Goal: Transaction & Acquisition: Subscribe to service/newsletter

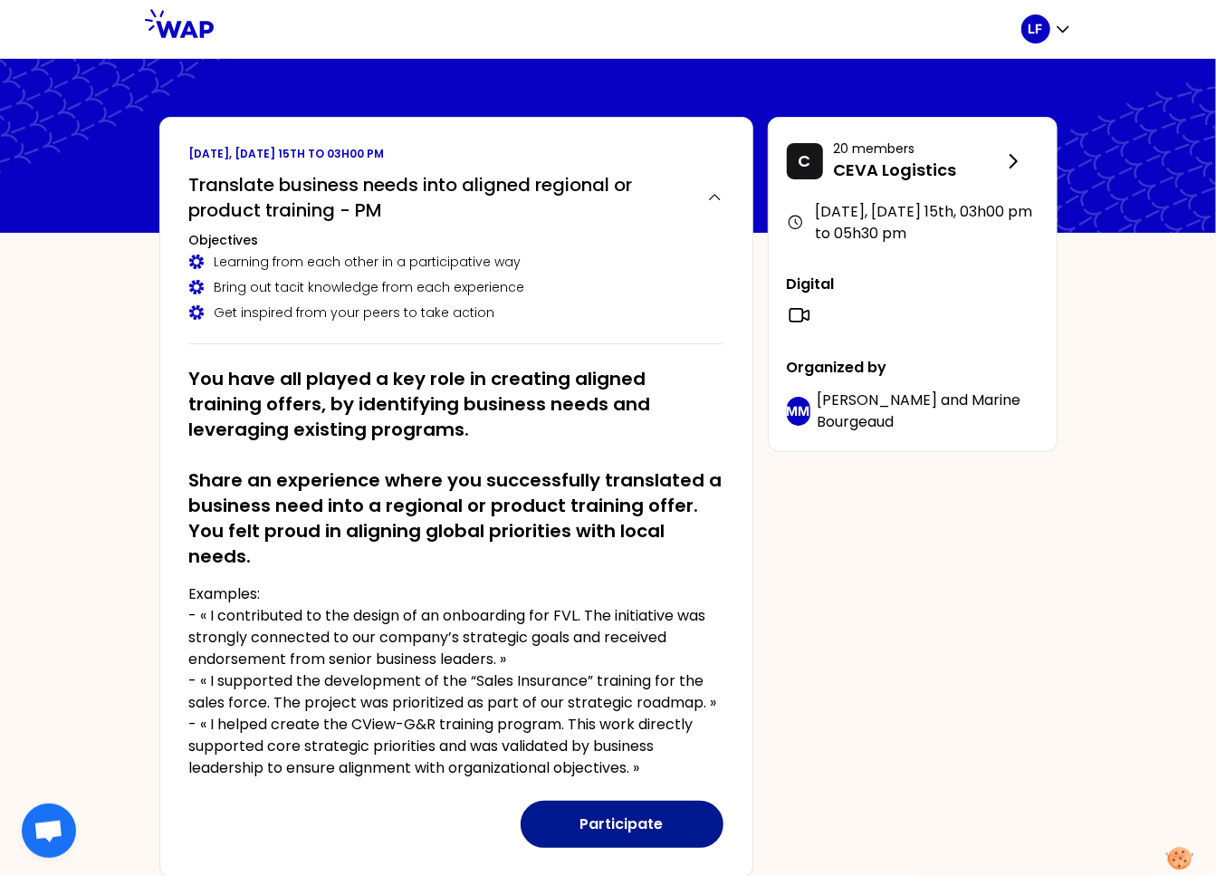
click at [622, 821] on button "Participate" at bounding box center [622, 823] width 203 height 47
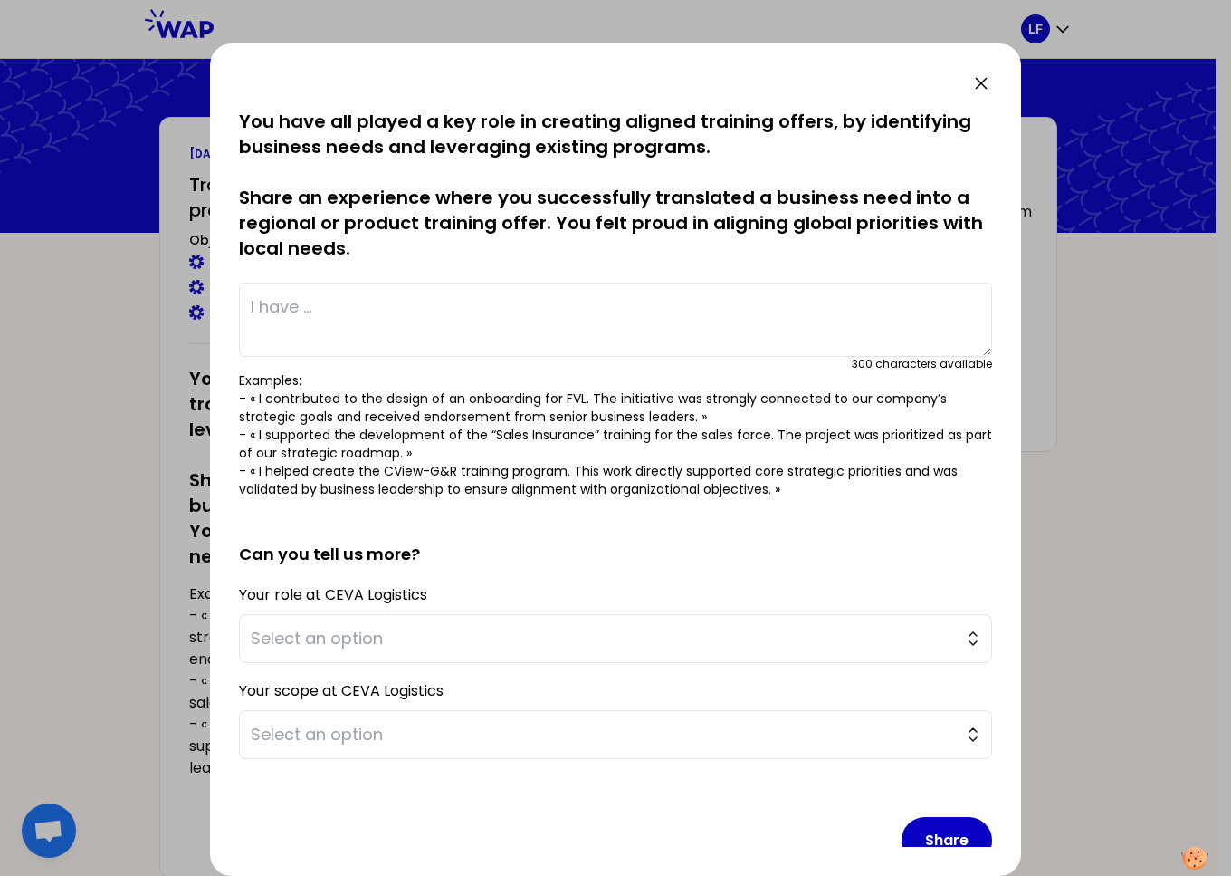
click at [406, 335] on textarea at bounding box center [615, 319] width 753 height 74
paste textarea "I support the implementation of Blueprint organization, there was a need for ne…"
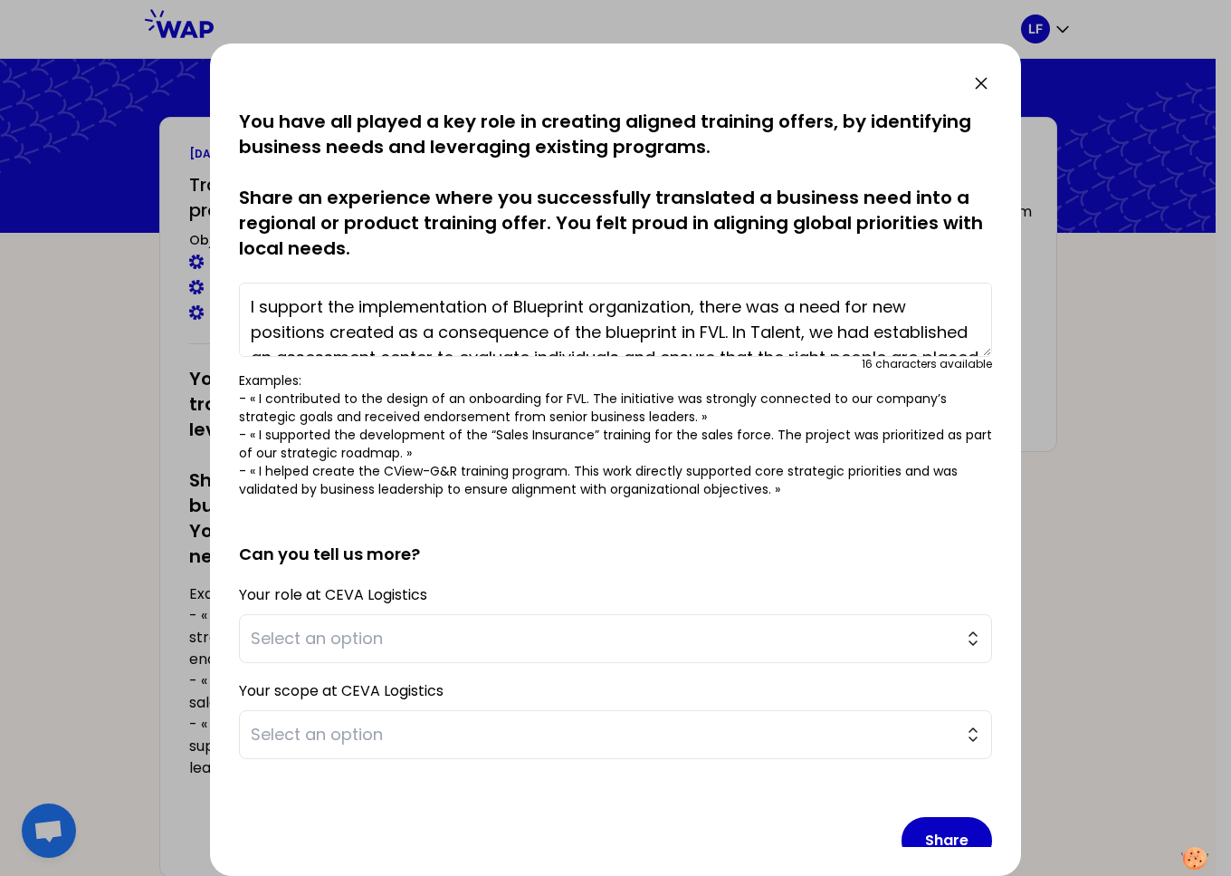
scroll to position [39, 0]
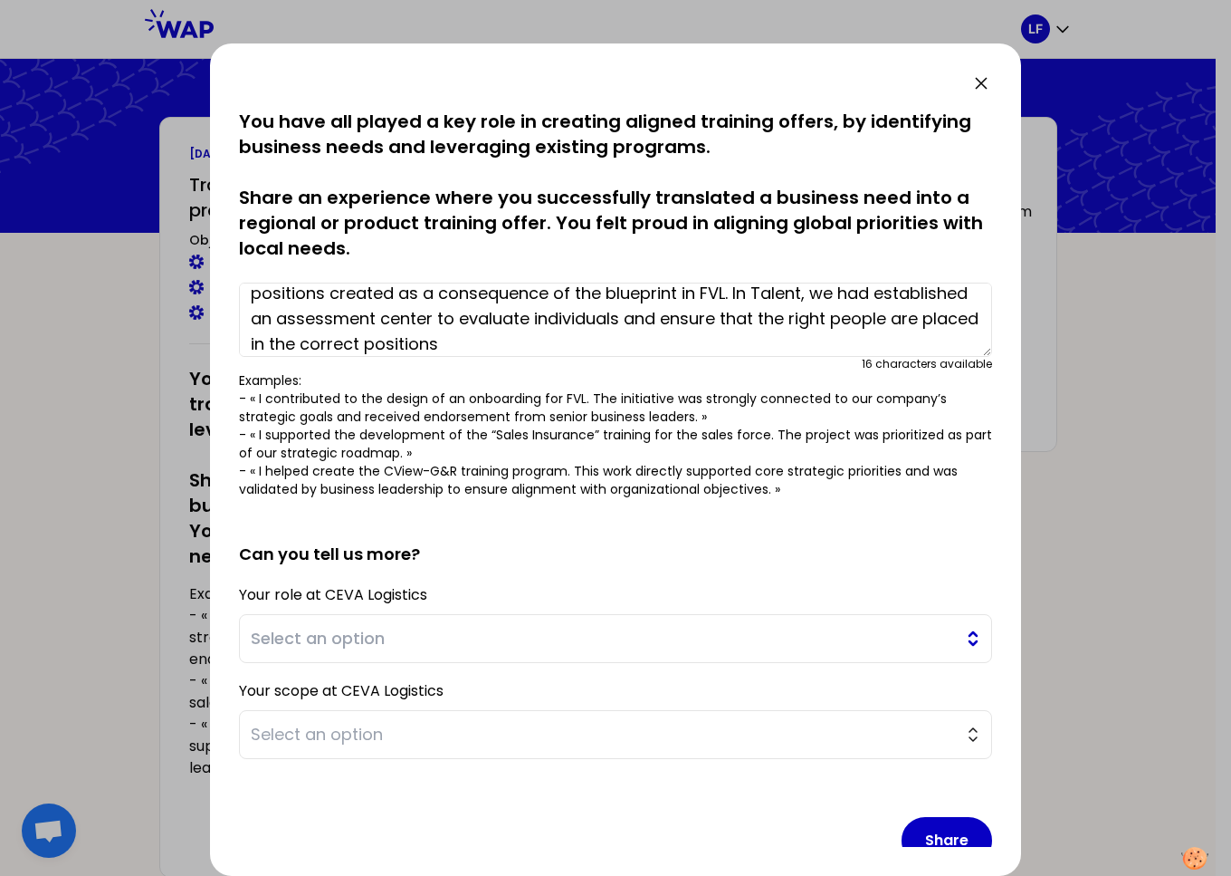
type textarea "I support the implementation of Blueprint organization, there was a need for ne…"
click at [386, 636] on span "Select an option" at bounding box center [603, 638] width 704 height 25
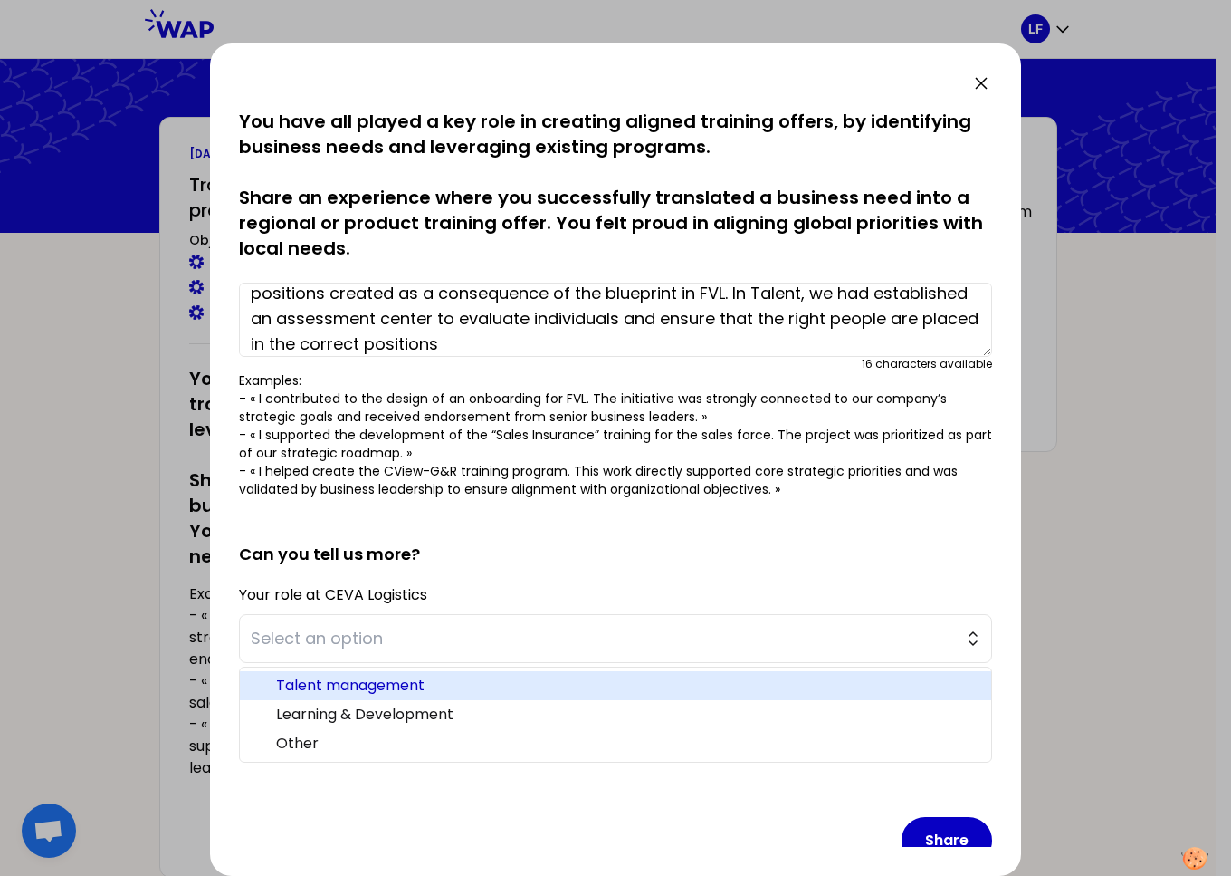
click at [422, 687] on span "Talent management" at bounding box center [626, 686] width 701 height 22
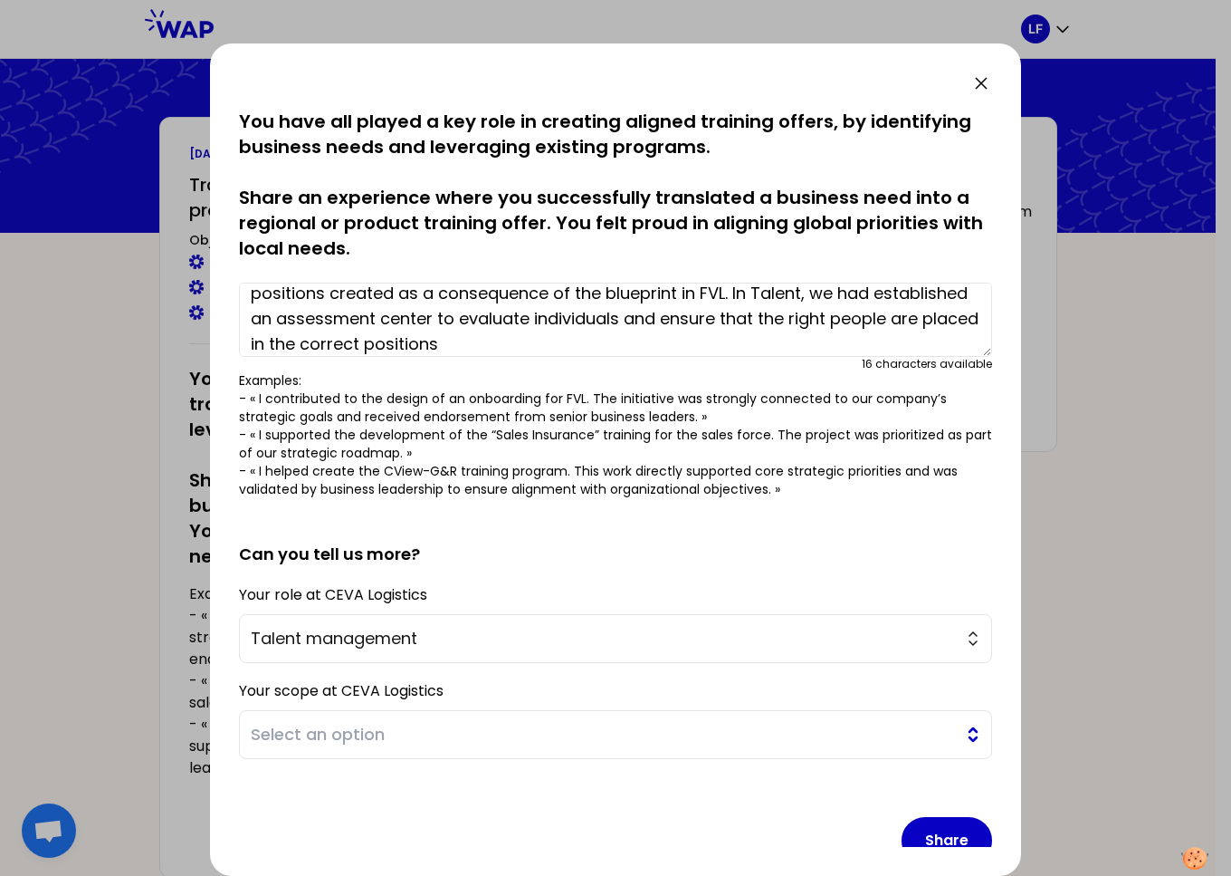
click at [376, 736] on span "Select an option" at bounding box center [603, 734] width 704 height 25
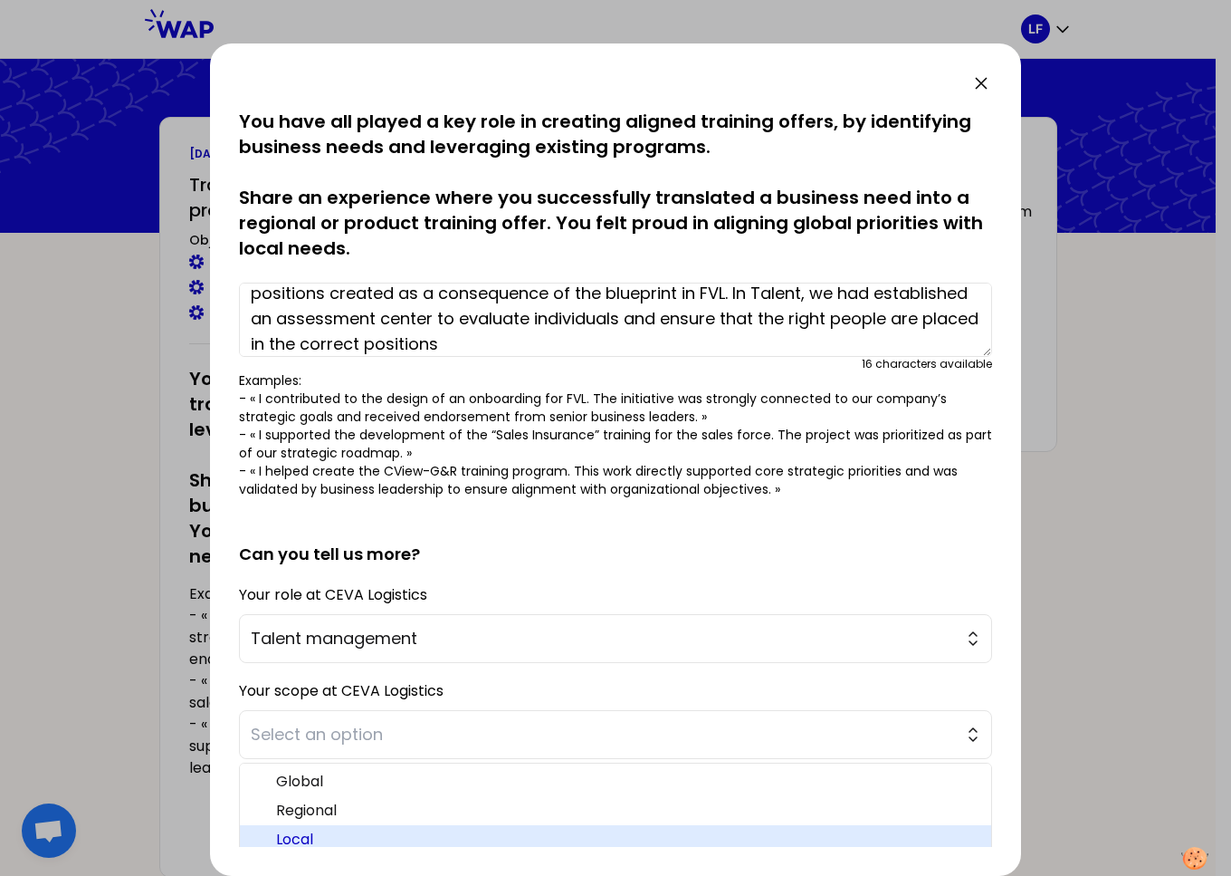
drag, startPoint x: 373, startPoint y: 827, endPoint x: 388, endPoint y: 822, distance: 16.0
click at [373, 826] on li "Local" at bounding box center [616, 839] width 752 height 29
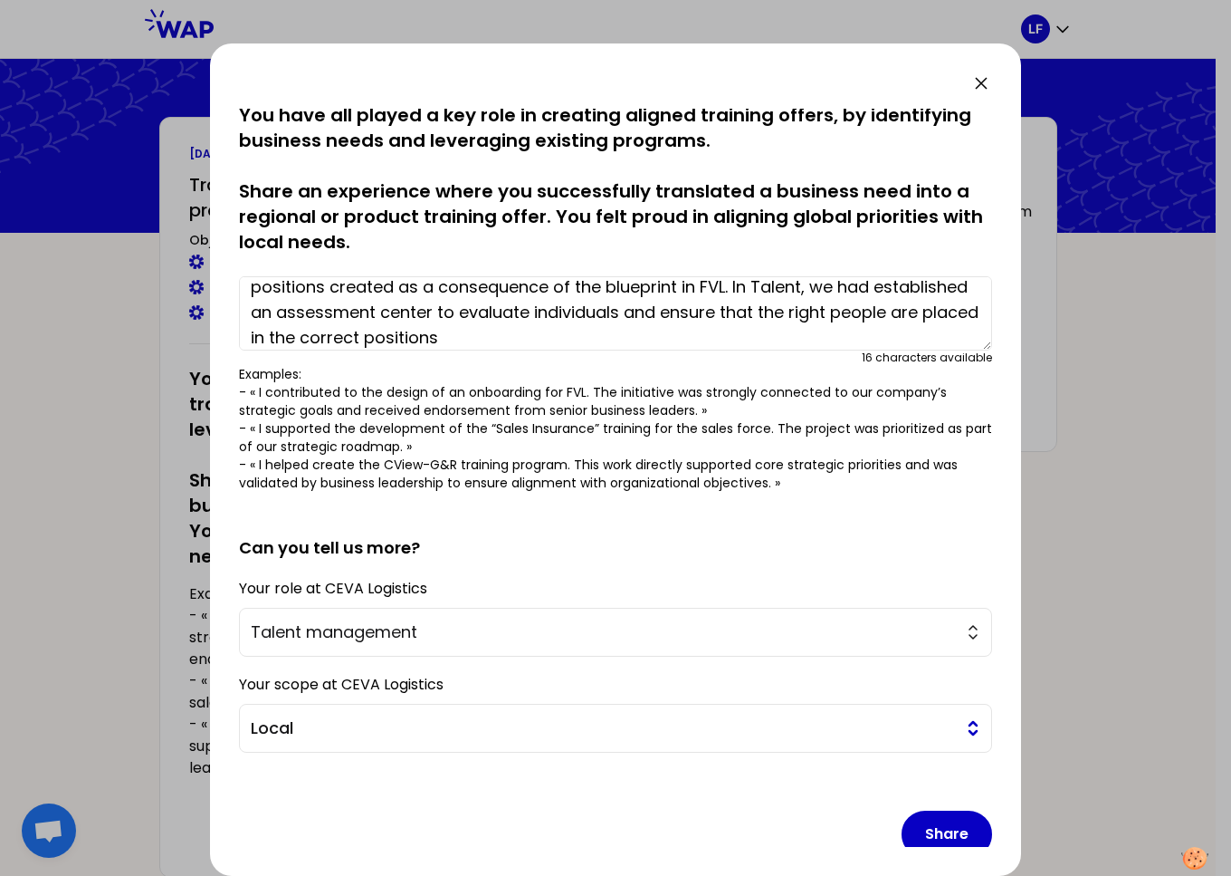
scroll to position [30, 0]
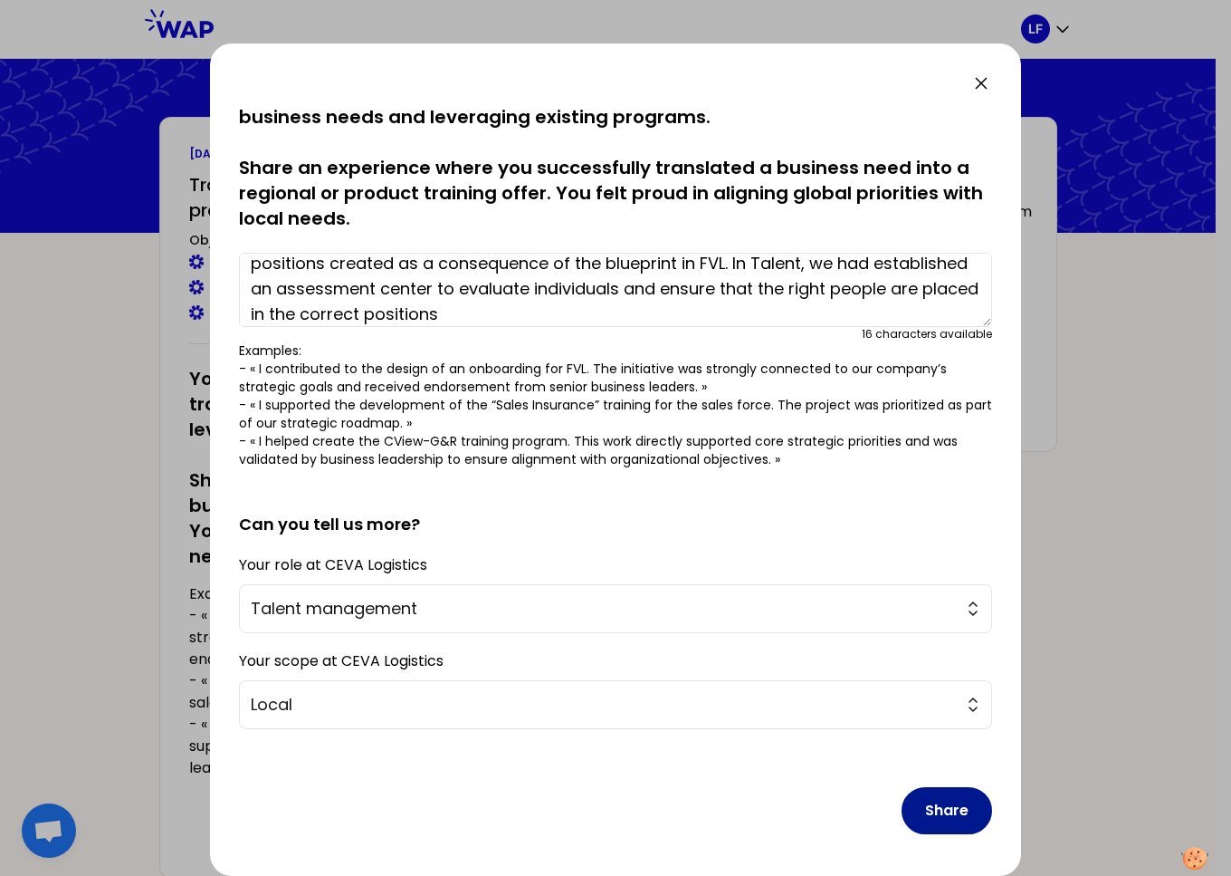
drag, startPoint x: 925, startPoint y: 801, endPoint x: 802, endPoint y: 788, distance: 123.9
click at [925, 801] on button "Share" at bounding box center [947, 810] width 91 height 47
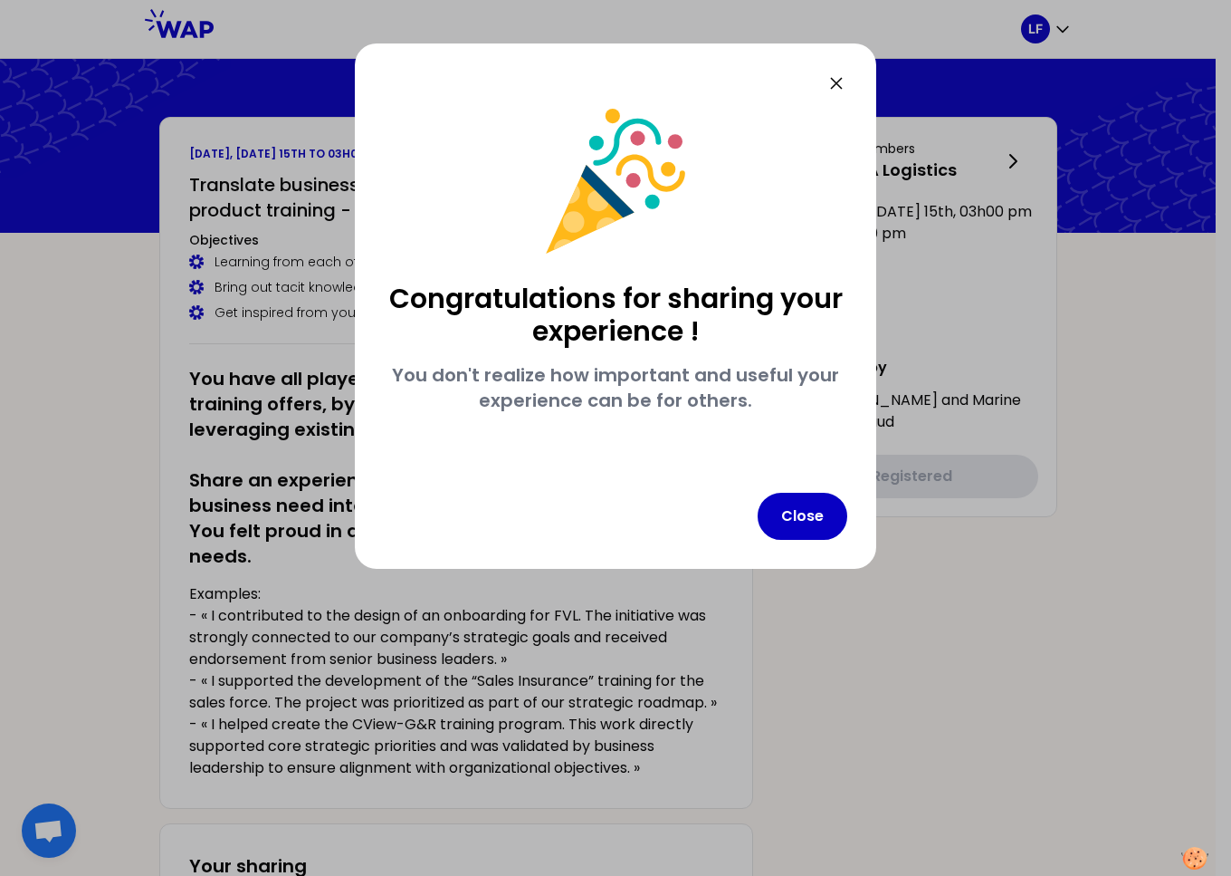
scroll to position [0, 0]
click at [793, 514] on button "Close" at bounding box center [803, 516] width 90 height 47
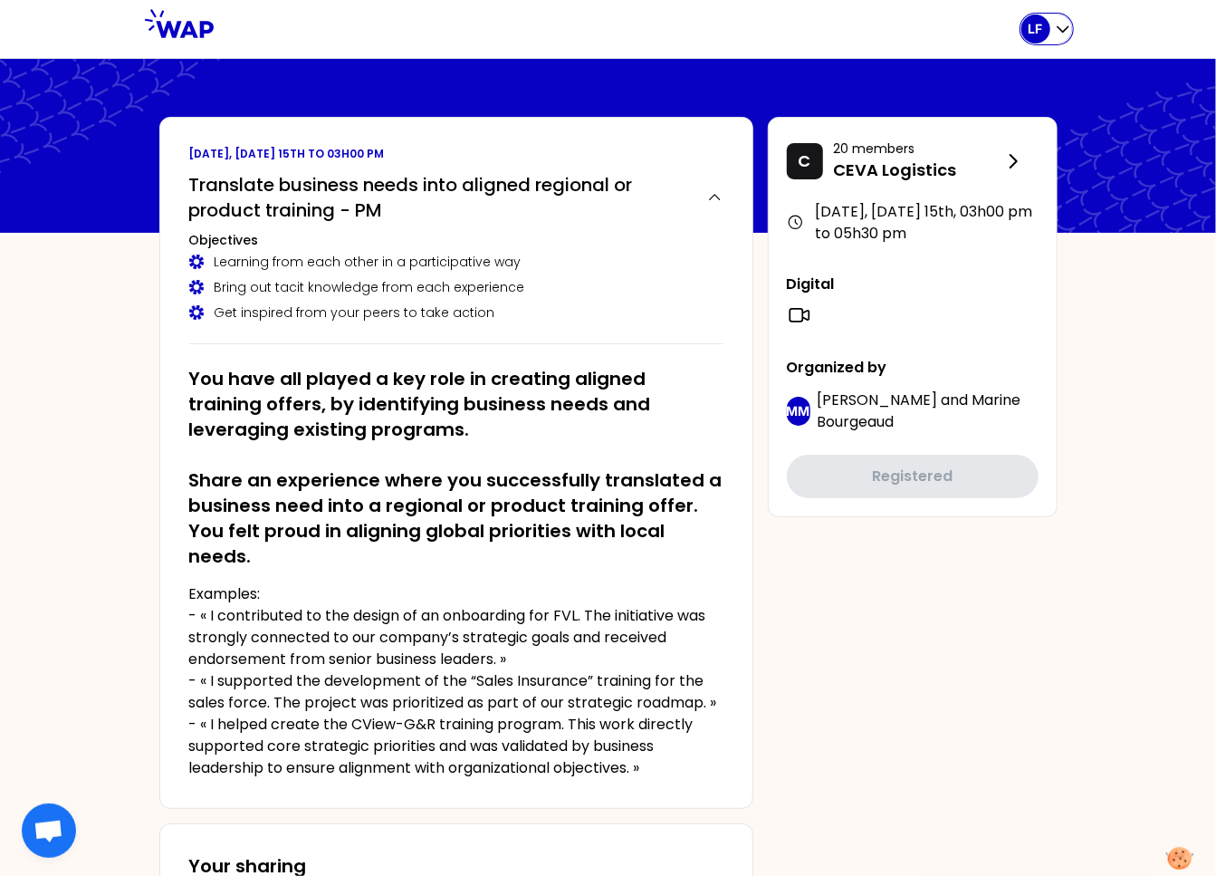
click at [1041, 26] on p "LF" at bounding box center [1036, 29] width 14 height 18
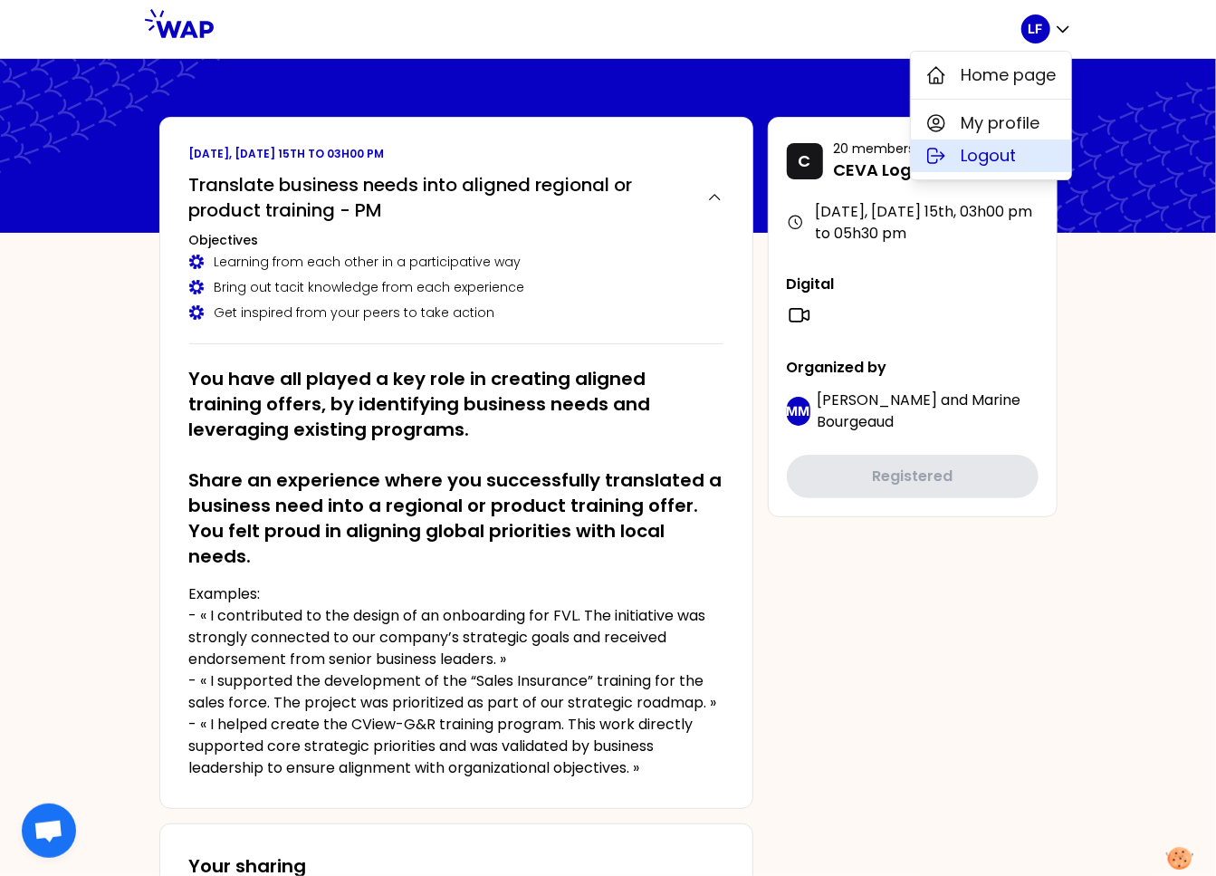
click at [1018, 156] on button "Logout" at bounding box center [991, 155] width 160 height 33
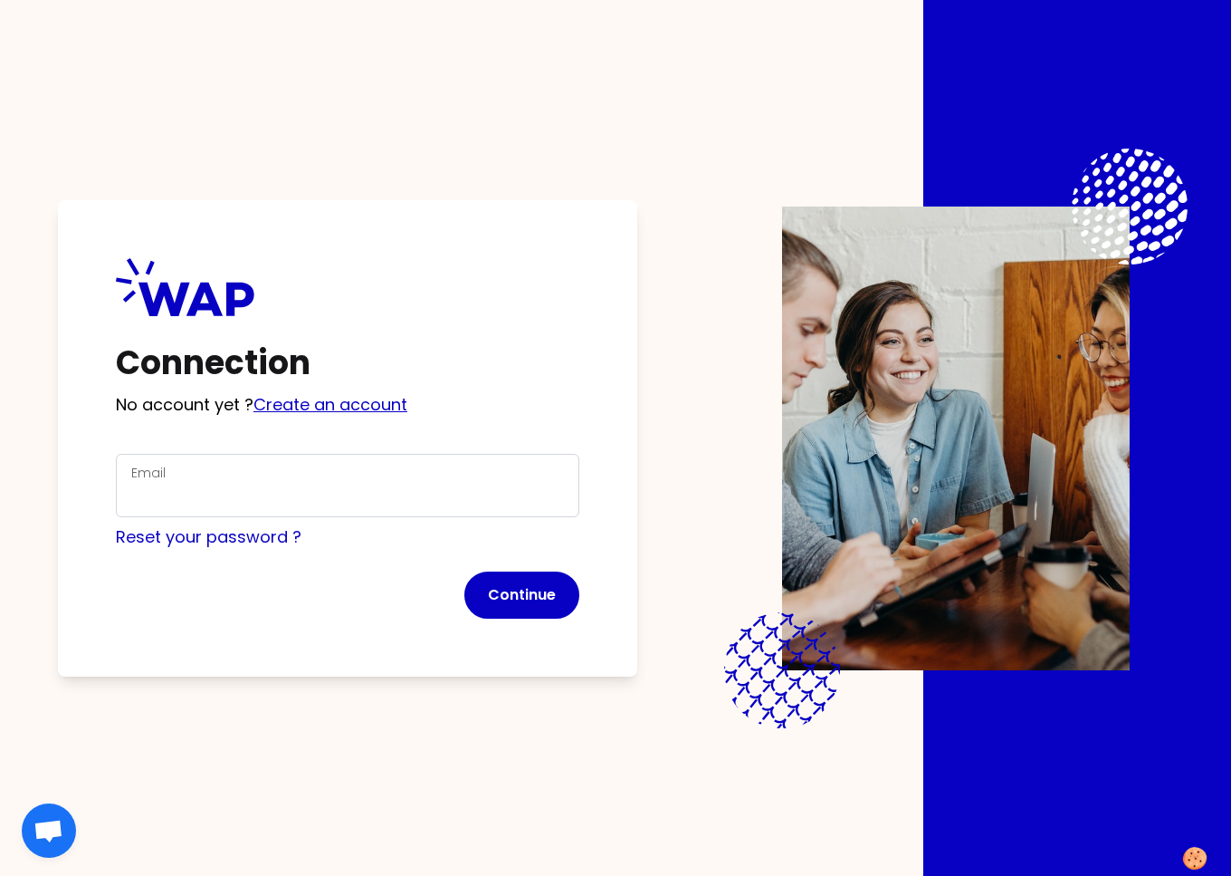
click at [337, 407] on link "Create an account" at bounding box center [331, 404] width 154 height 23
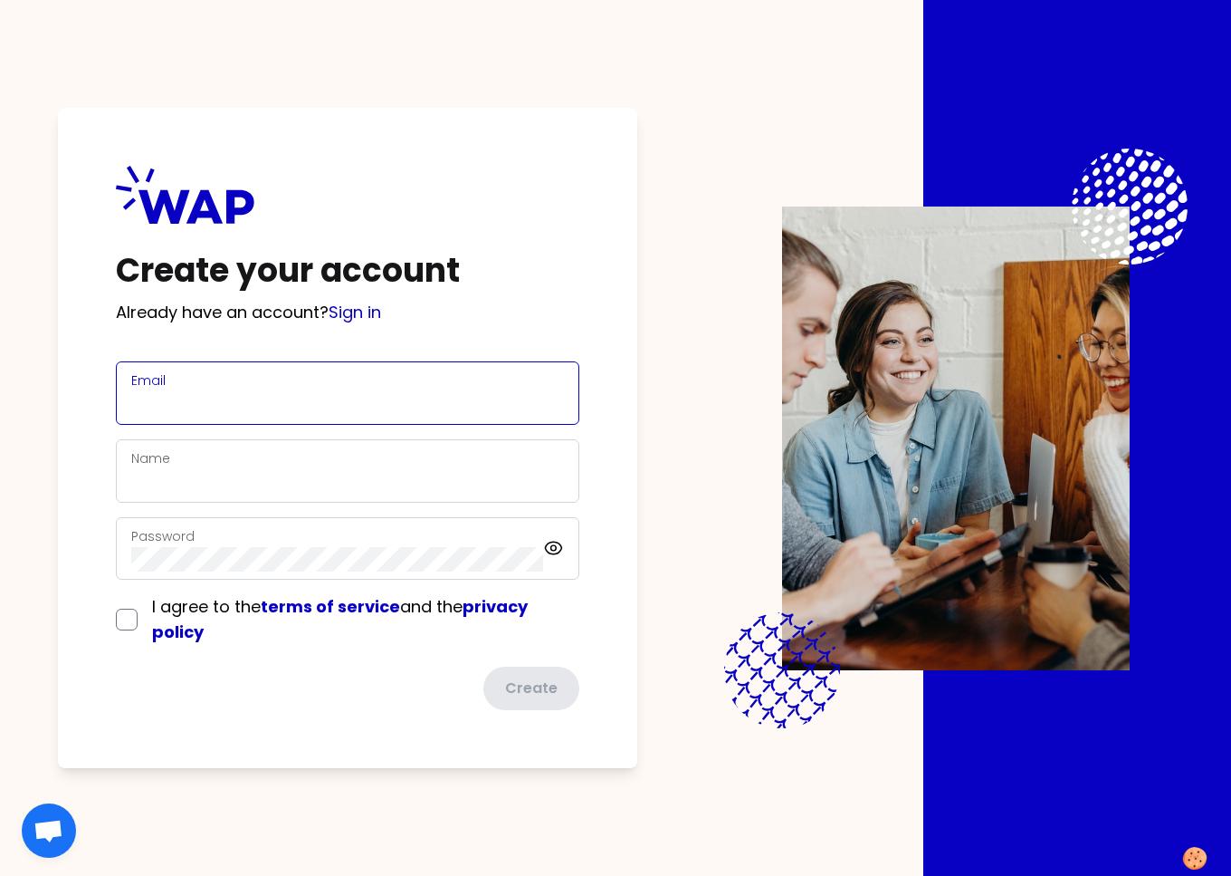
drag, startPoint x: 234, startPoint y: 407, endPoint x: 244, endPoint y: 409, distance: 10.1
click at [234, 407] on input "Email" at bounding box center [347, 403] width 433 height 25
paste input "susan.reddish2@cevalogistics.com"
click at [262, 404] on input "susan.reddish2@cevalogistics.com" at bounding box center [347, 403] width 433 height 25
drag, startPoint x: 269, startPoint y: 401, endPoint x: 297, endPoint y: 402, distance: 28.1
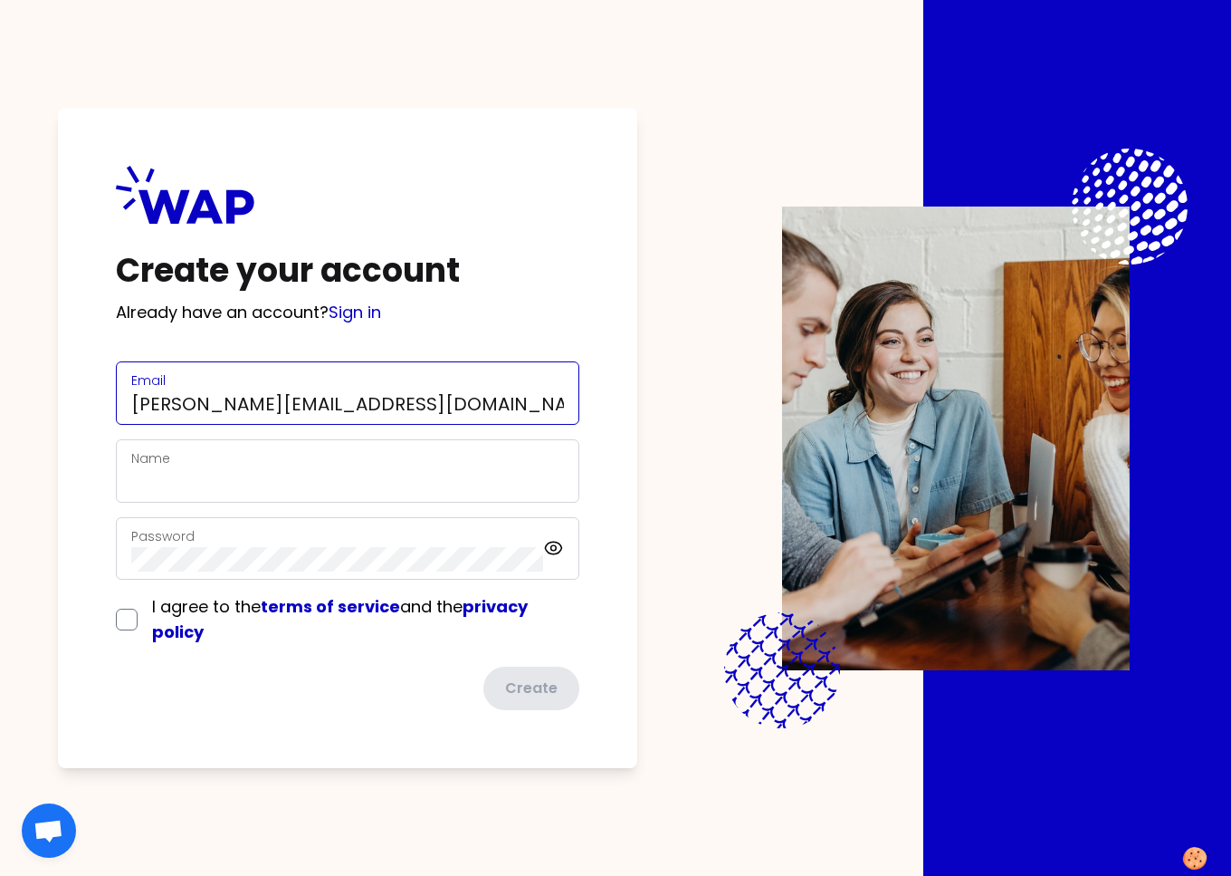
click at [299, 400] on input "susan.reddish2test@cevalogistics.com" at bounding box center [347, 403] width 433 height 25
drag, startPoint x: 250, startPoint y: 405, endPoint x: 127, endPoint y: 404, distance: 123.1
click at [127, 404] on div "Email susan.reddish2participante@cevalogistics.com" at bounding box center [348, 392] width 464 height 63
type input "susan.reddish2participante@cevalogistics.com"
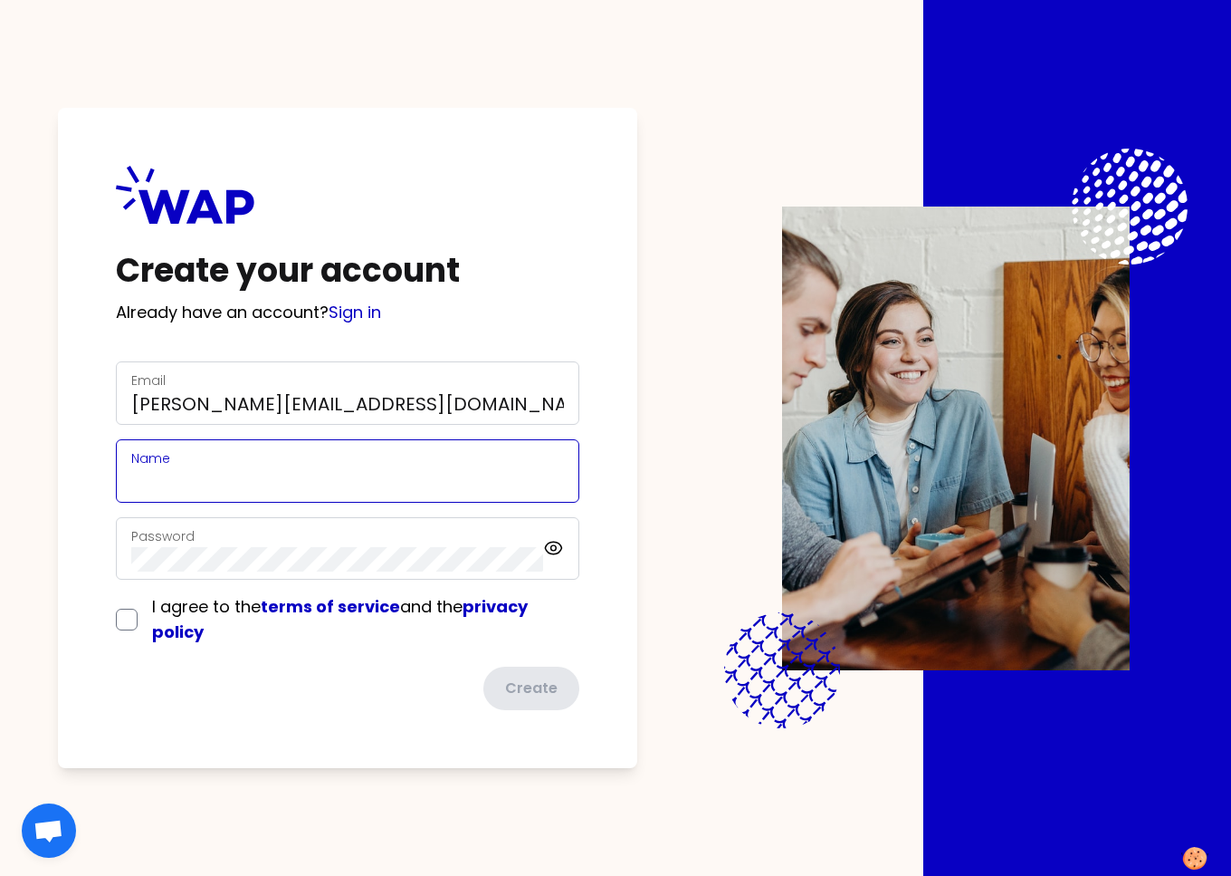
click at [163, 484] on input "Name" at bounding box center [347, 481] width 433 height 25
paste input "susan.reddish"
click at [191, 476] on input "susan.reddish" at bounding box center [347, 481] width 433 height 25
type input "Susan Reddish"
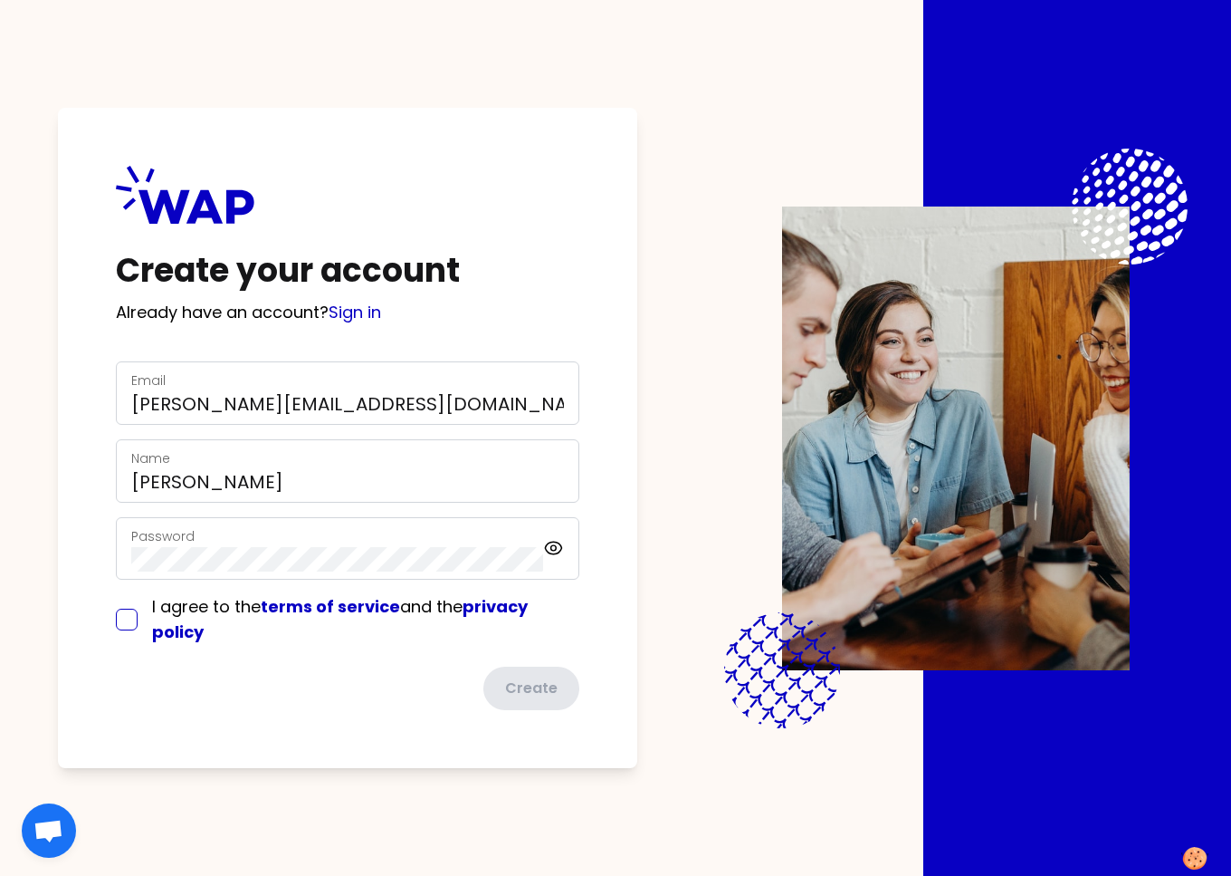
click at [134, 618] on input "checkbox" at bounding box center [127, 619] width 22 height 22
checkbox input "true"
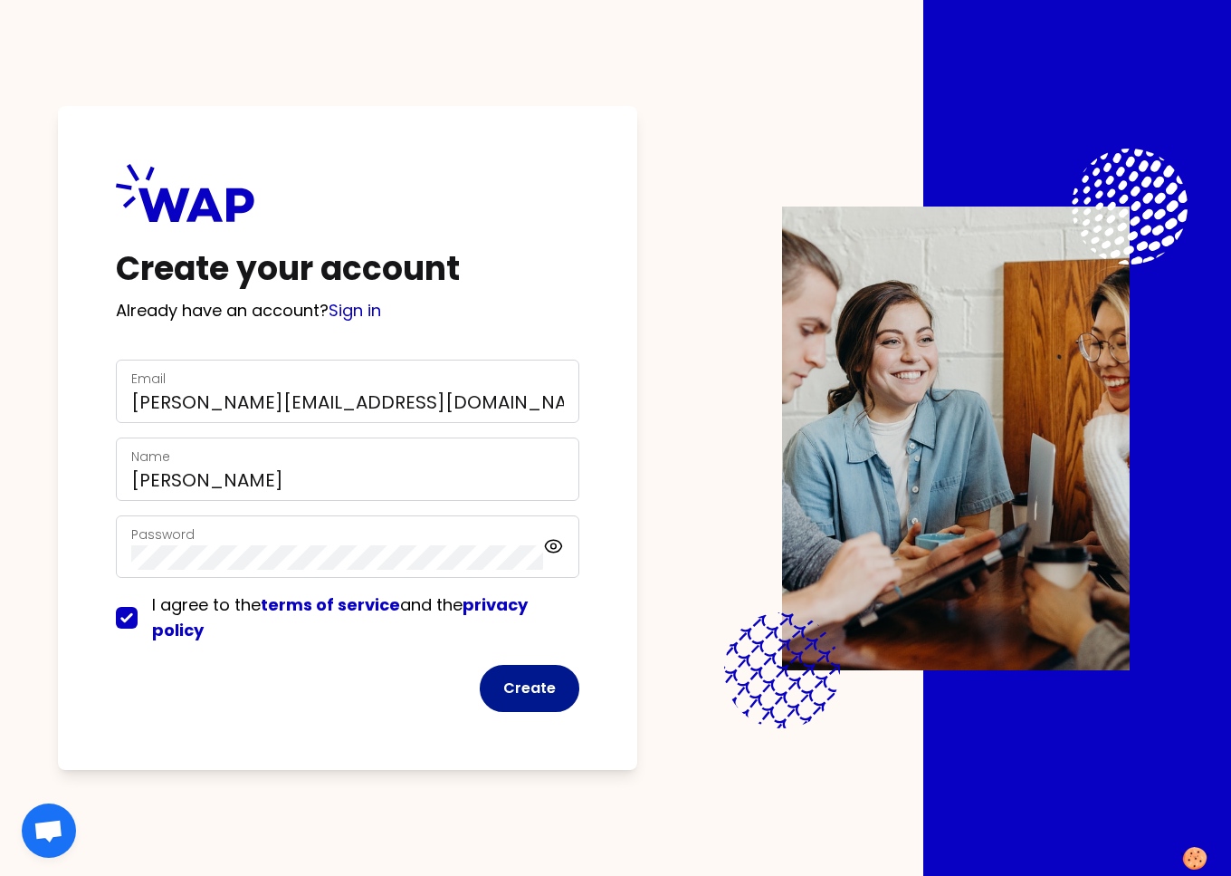
click at [541, 689] on button "Create" at bounding box center [530, 688] width 100 height 47
